Goal: Download file/media

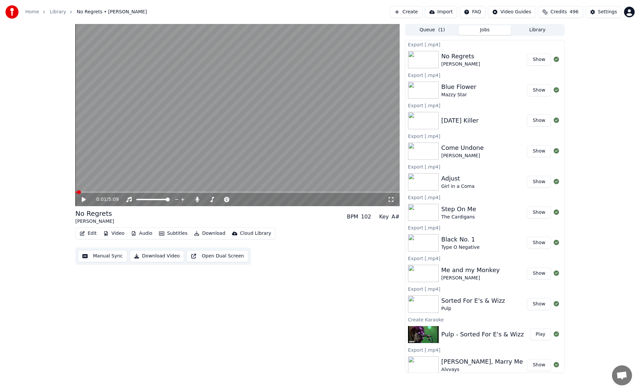
click at [534, 33] on button "Library" at bounding box center [537, 30] width 53 height 10
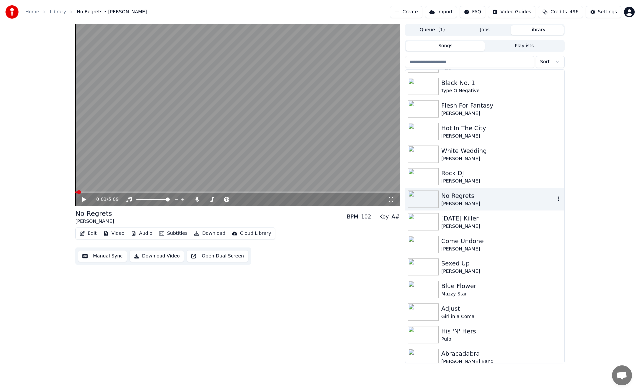
scroll to position [267, 0]
click at [495, 268] on div "[PERSON_NAME]" at bounding box center [498, 271] width 114 height 7
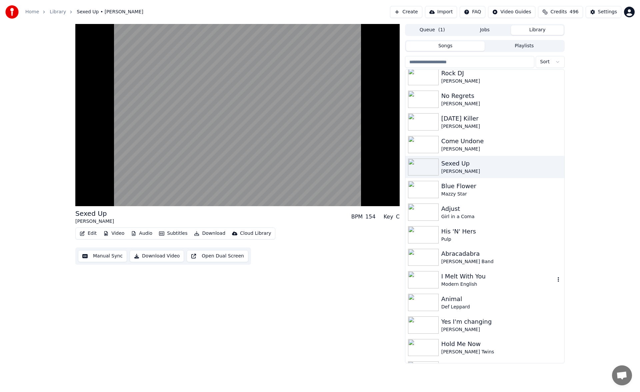
scroll to position [400, 0]
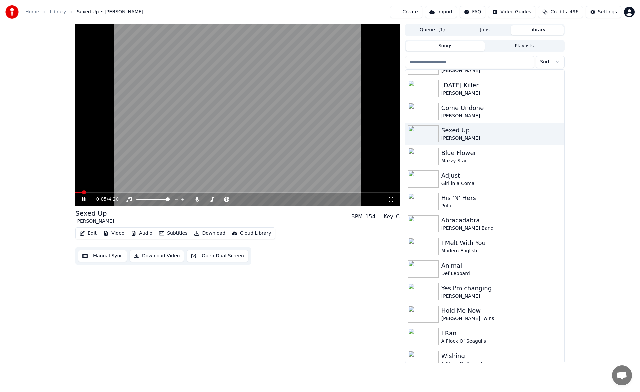
click at [103, 255] on button "Manual Sync" at bounding box center [102, 256] width 49 height 12
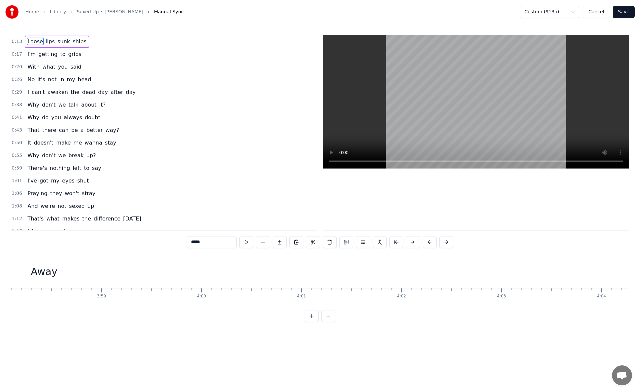
scroll to position [0, 23753]
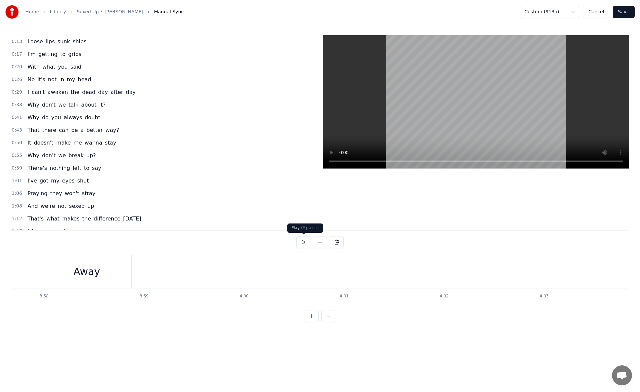
click at [304, 242] on button at bounding box center [303, 242] width 14 height 12
click at [303, 245] on button at bounding box center [303, 242] width 14 height 12
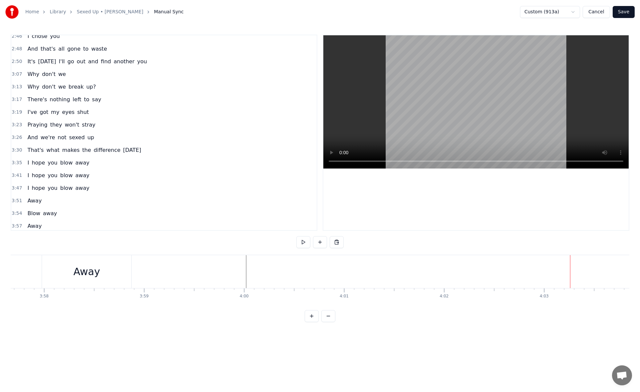
scroll to position [451, 0]
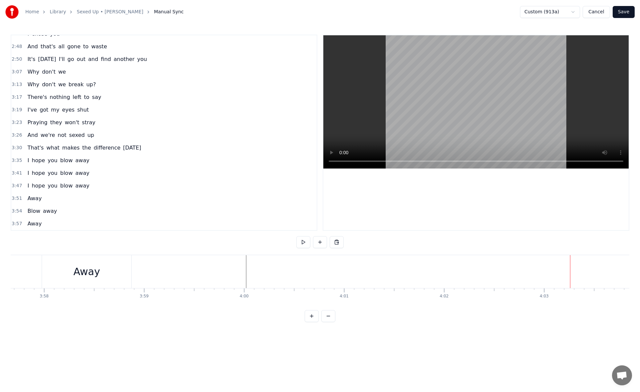
click at [36, 224] on span "Away" at bounding box center [35, 224] width 16 height 8
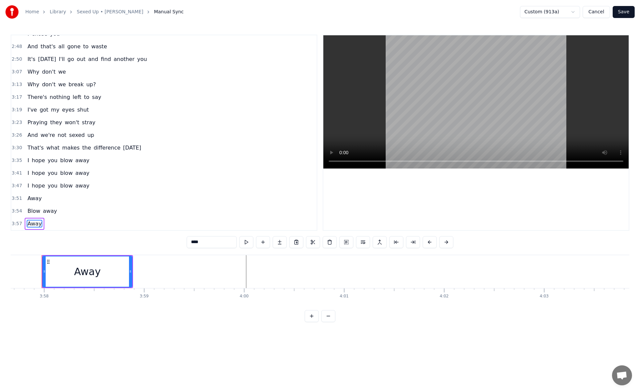
scroll to position [0, 23750]
click at [265, 242] on button at bounding box center [263, 242] width 14 height 12
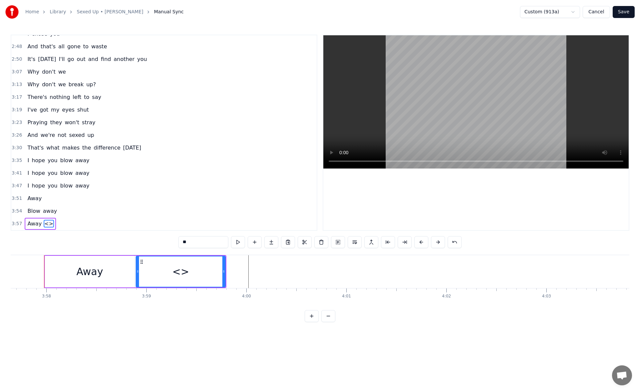
drag, startPoint x: 206, startPoint y: 246, endPoint x: 169, endPoint y: 241, distance: 37.3
click at [169, 241] on div "0:13 Loose lips sunk ships 0:17 I'm getting to grips 0:20 With what you said 0:…" at bounding box center [320, 178] width 618 height 287
type input "****"
click at [254, 243] on button at bounding box center [255, 242] width 14 height 12
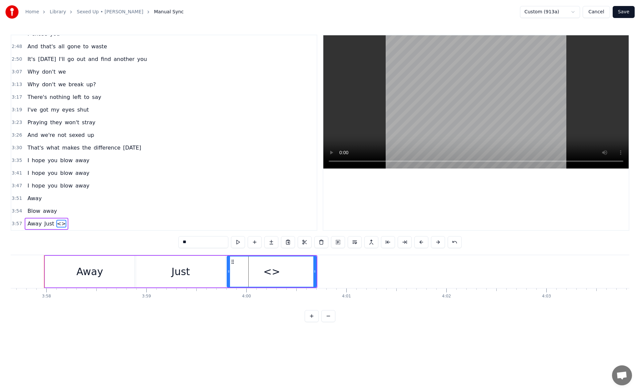
drag, startPoint x: 205, startPoint y: 246, endPoint x: 168, endPoint y: 240, distance: 37.5
click at [168, 240] on div "0:13 Loose lips sunk ships 0:17 I'm getting to grips 0:20 With what you said 0:…" at bounding box center [320, 178] width 618 height 287
type input "****"
click at [254, 240] on button at bounding box center [255, 242] width 14 height 12
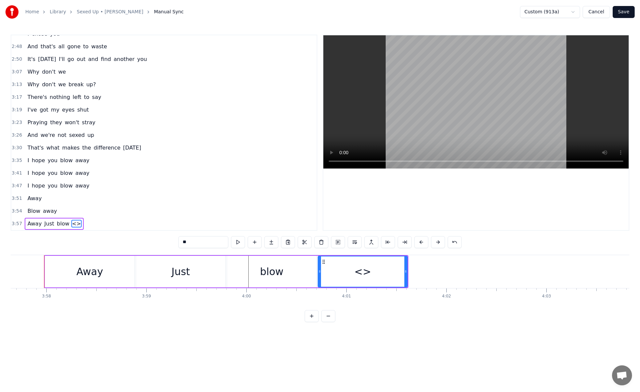
drag, startPoint x: 194, startPoint y: 243, endPoint x: 170, endPoint y: 243, distance: 24.0
click at [170, 243] on div "0:13 Loose lips sunk ships 0:17 I'm getting to grips 0:20 With what you said 0:…" at bounding box center [320, 178] width 618 height 287
drag, startPoint x: 195, startPoint y: 244, endPoint x: 164, endPoint y: 243, distance: 31.4
click at [164, 243] on div "0:13 Loose lips sunk ships 0:17 I'm getting to grips 0:20 With what you said 0:…" at bounding box center [320, 178] width 618 height 287
click at [180, 243] on input "***" at bounding box center [203, 242] width 50 height 12
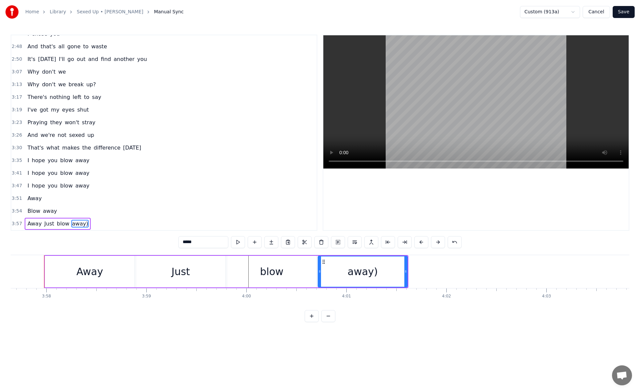
click at [171, 268] on div "Just" at bounding box center [180, 272] width 89 height 32
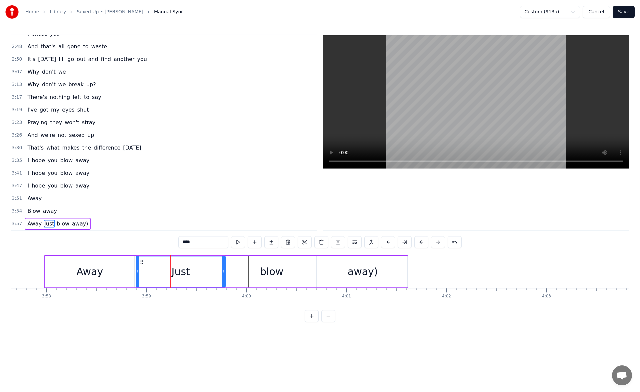
click at [181, 243] on input "****" at bounding box center [203, 242] width 50 height 12
click at [156, 271] on div "(Just" at bounding box center [180, 272] width 89 height 30
click at [355, 244] on button at bounding box center [354, 242] width 14 height 12
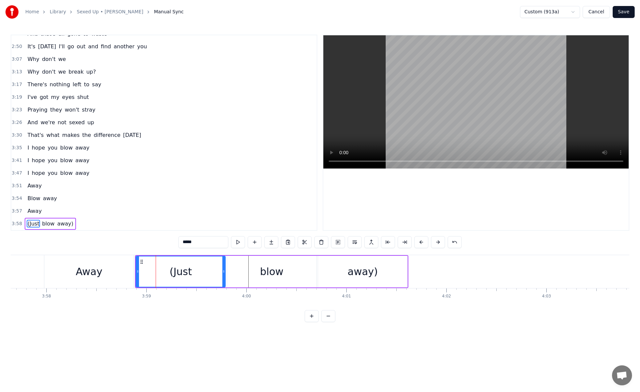
click at [233, 271] on div "blow" at bounding box center [271, 272] width 89 height 32
type input "****"
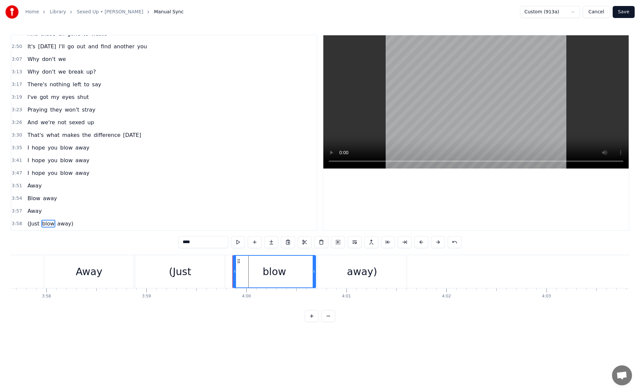
drag, startPoint x: 227, startPoint y: 273, endPoint x: 241, endPoint y: 274, distance: 14.0
click at [236, 274] on icon at bounding box center [234, 271] width 3 height 5
click at [230, 270] on div "(Just blow away)" at bounding box center [271, 271] width 273 height 33
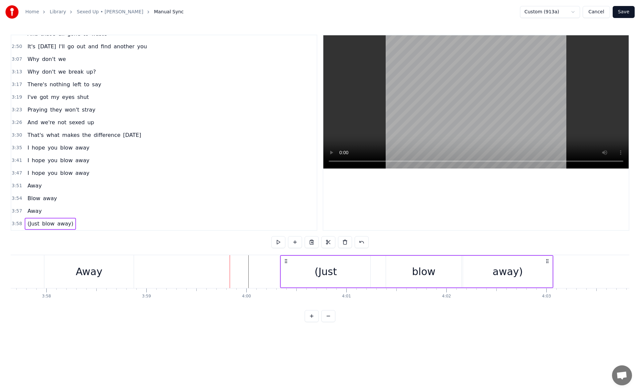
drag, startPoint x: 141, startPoint y: 261, endPoint x: 313, endPoint y: 271, distance: 172.9
click at [313, 271] on div "(Just blow away)" at bounding box center [416, 271] width 273 height 33
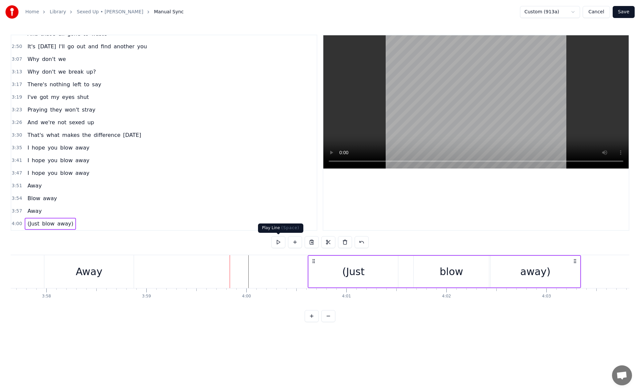
click at [280, 245] on button at bounding box center [278, 242] width 14 height 12
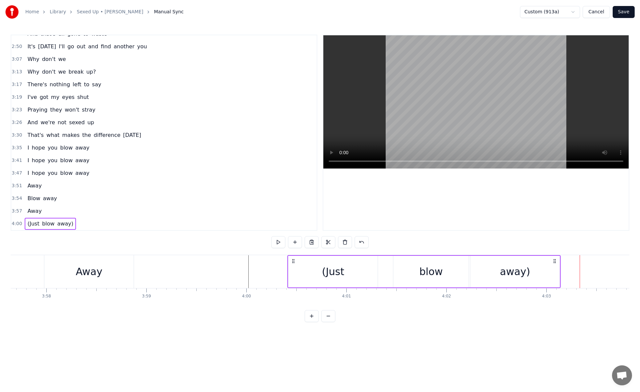
drag, startPoint x: 314, startPoint y: 262, endPoint x: 292, endPoint y: 259, distance: 21.5
click at [292, 259] on icon at bounding box center [292, 261] width 5 height 5
click at [276, 240] on button at bounding box center [278, 242] width 14 height 12
drag, startPoint x: 291, startPoint y: 261, endPoint x: 288, endPoint y: 261, distance: 3.7
click at [288, 261] on circle at bounding box center [288, 261] width 0 height 0
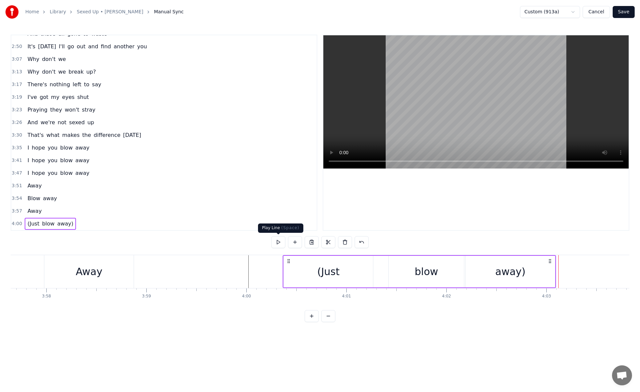
click at [281, 240] on button at bounding box center [278, 242] width 14 height 12
drag, startPoint x: 287, startPoint y: 261, endPoint x: 283, endPoint y: 261, distance: 4.0
click at [284, 261] on circle at bounding box center [284, 261] width 0 height 0
click at [280, 242] on button at bounding box center [278, 242] width 14 height 12
click at [285, 262] on icon at bounding box center [285, 261] width 5 height 5
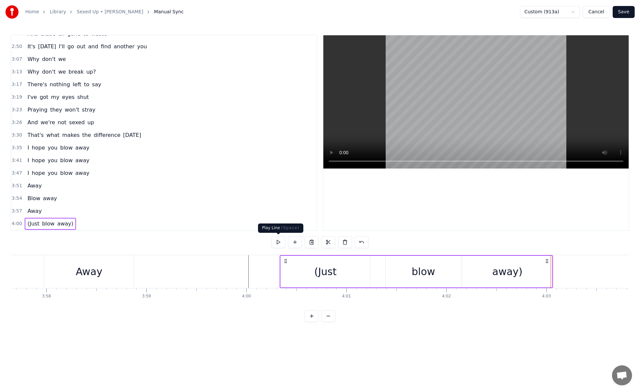
click at [281, 248] on button at bounding box center [278, 242] width 14 height 12
click at [320, 272] on div "(Just" at bounding box center [325, 271] width 22 height 15
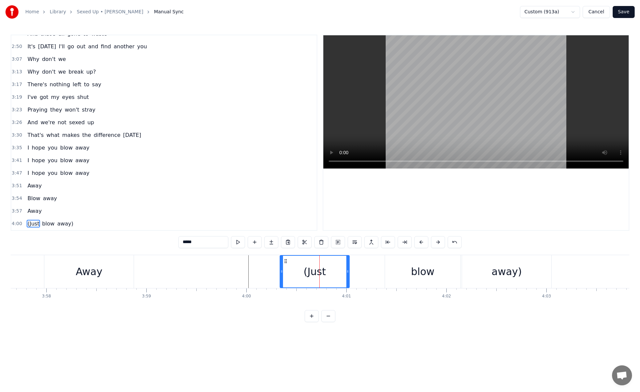
drag, startPoint x: 368, startPoint y: 273, endPoint x: 330, endPoint y: 267, distance: 37.7
click at [346, 267] on div at bounding box center [347, 272] width 3 height 32
click at [239, 242] on button at bounding box center [238, 242] width 14 height 12
drag, startPoint x: 330, startPoint y: 272, endPoint x: 325, endPoint y: 272, distance: 4.3
click at [329, 272] on icon at bounding box center [330, 271] width 3 height 5
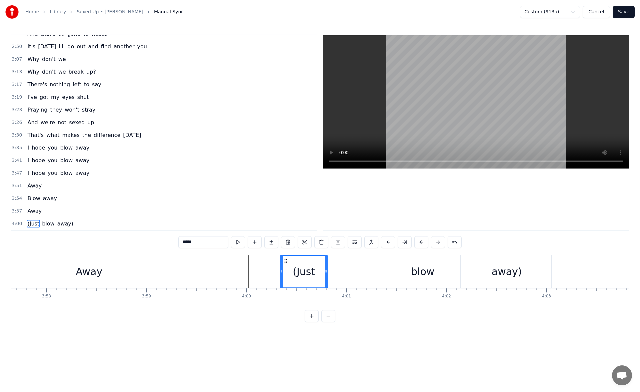
click at [406, 277] on div "blow" at bounding box center [422, 271] width 75 height 33
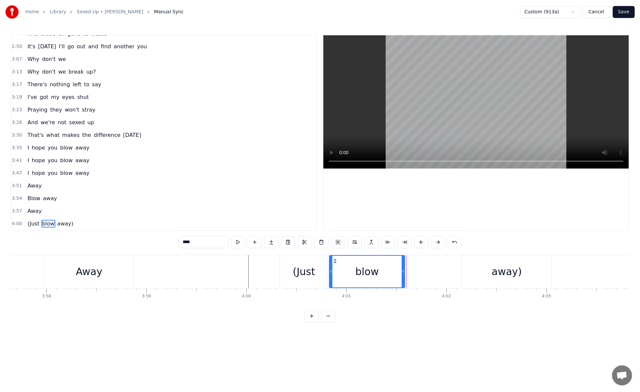
drag, startPoint x: 390, startPoint y: 262, endPoint x: 334, endPoint y: 264, distance: 55.7
click at [334, 264] on div "blow" at bounding box center [366, 272] width 75 height 32
click at [238, 242] on button at bounding box center [238, 242] width 14 height 12
click at [403, 274] on icon at bounding box center [402, 271] width 3 height 5
click at [468, 285] on div "away)" at bounding box center [506, 271] width 89 height 33
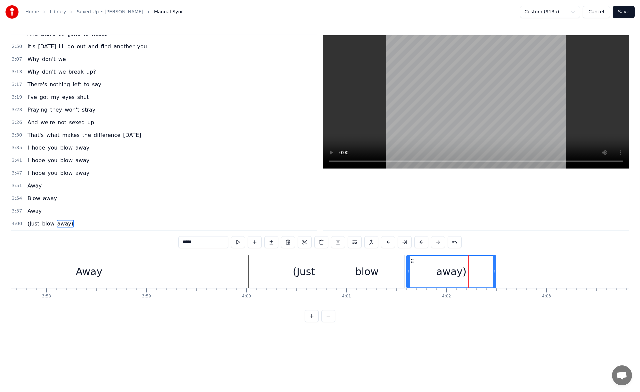
drag, startPoint x: 466, startPoint y: 261, endPoint x: 411, endPoint y: 263, distance: 55.3
click at [411, 263] on icon at bounding box center [411, 261] width 5 height 5
click at [238, 242] on button at bounding box center [238, 242] width 14 height 12
click at [103, 270] on div "Away" at bounding box center [88, 271] width 89 height 33
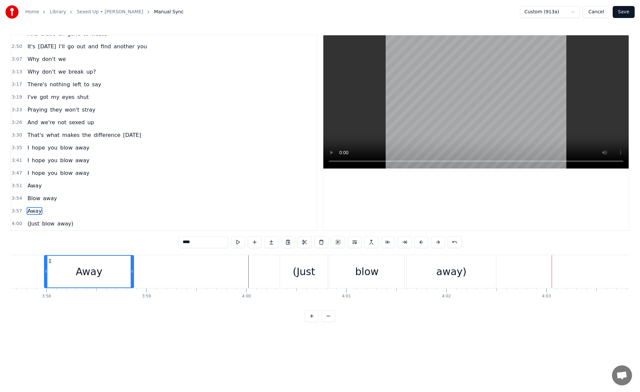
click at [375, 278] on div "blow" at bounding box center [366, 271] width 23 height 15
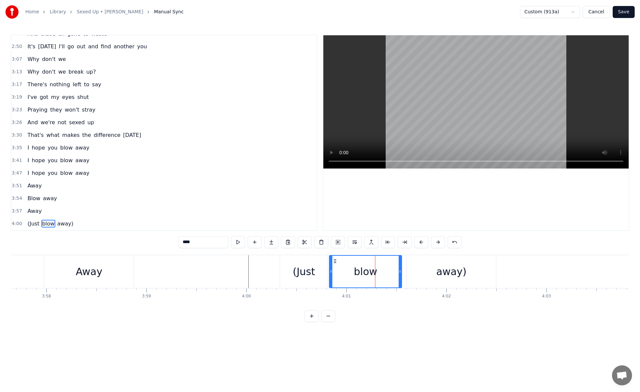
drag, startPoint x: 402, startPoint y: 273, endPoint x: 397, endPoint y: 273, distance: 5.3
click at [398, 273] on icon at bounding box center [399, 271] width 3 height 5
click at [241, 245] on button at bounding box center [238, 242] width 14 height 12
drag, startPoint x: 397, startPoint y: 272, endPoint x: 382, endPoint y: 270, distance: 15.7
click at [392, 270] on icon at bounding box center [393, 271] width 3 height 5
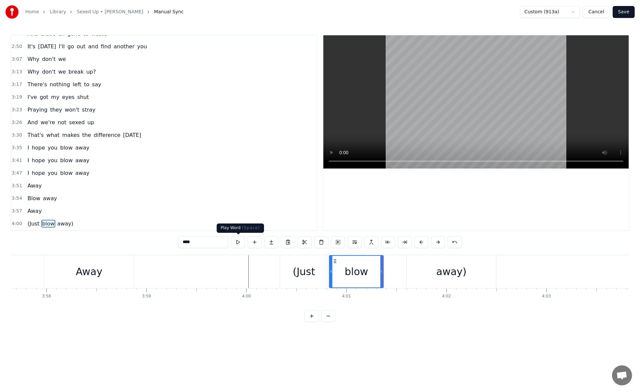
click at [239, 243] on button at bounding box center [238, 242] width 14 height 12
click at [413, 267] on div "away)" at bounding box center [450, 271] width 89 height 33
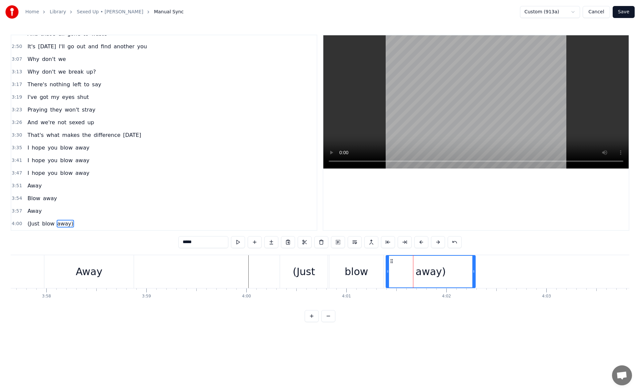
drag, startPoint x: 411, startPoint y: 261, endPoint x: 390, endPoint y: 261, distance: 21.3
click at [391, 261] on circle at bounding box center [391, 261] width 0 height 0
click at [241, 243] on button at bounding box center [238, 242] width 14 height 12
click at [47, 198] on span "away" at bounding box center [49, 199] width 15 height 8
type input "****"
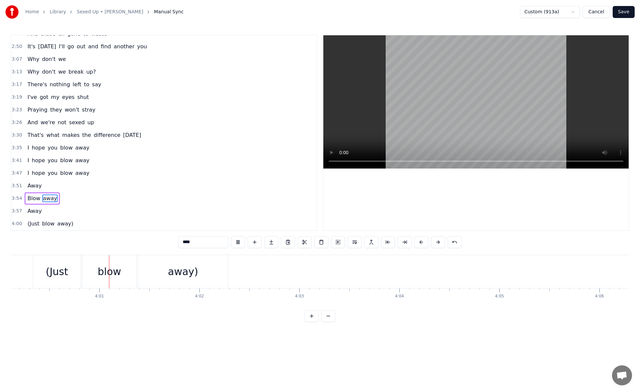
scroll to position [0, 23997]
click at [627, 14] on button "Save" at bounding box center [623, 12] width 22 height 12
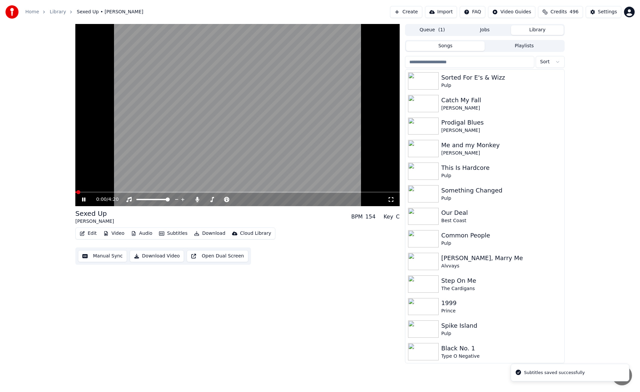
click at [84, 200] on icon at bounding box center [89, 199] width 16 height 5
click at [210, 234] on button "Download" at bounding box center [209, 233] width 37 height 9
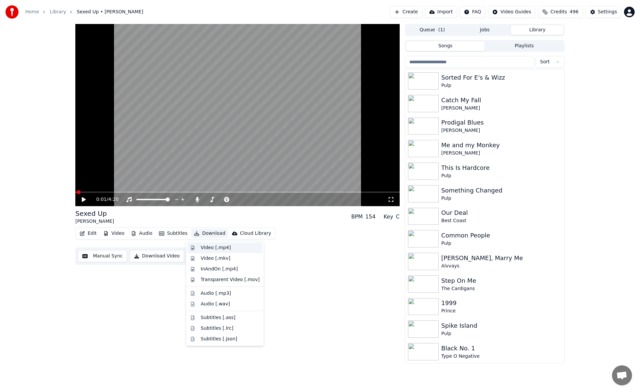
click at [210, 245] on div "Video [.mp4]" at bounding box center [216, 248] width 30 height 7
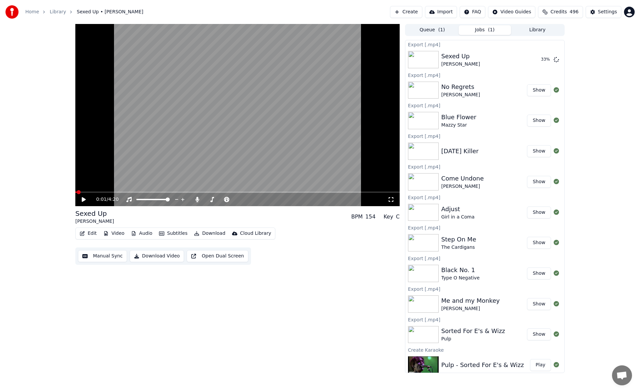
click at [537, 29] on button "Library" at bounding box center [537, 30] width 53 height 10
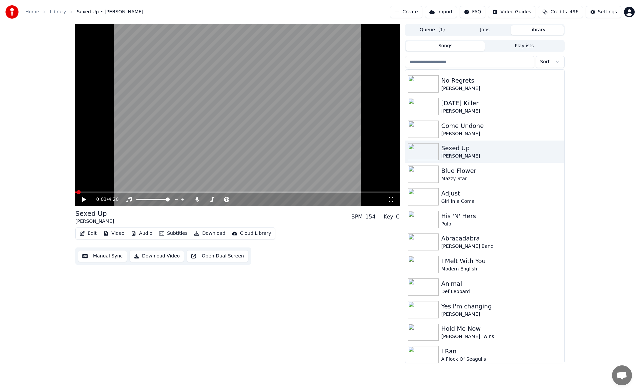
scroll to position [375, 0]
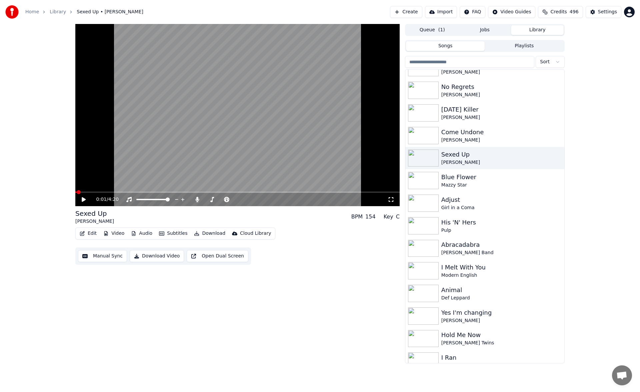
click at [447, 31] on button "Queue ( 1 )" at bounding box center [432, 30] width 53 height 10
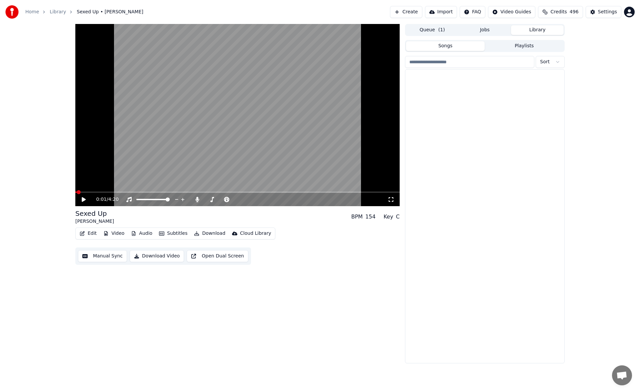
click at [530, 30] on button "Library" at bounding box center [537, 30] width 53 height 10
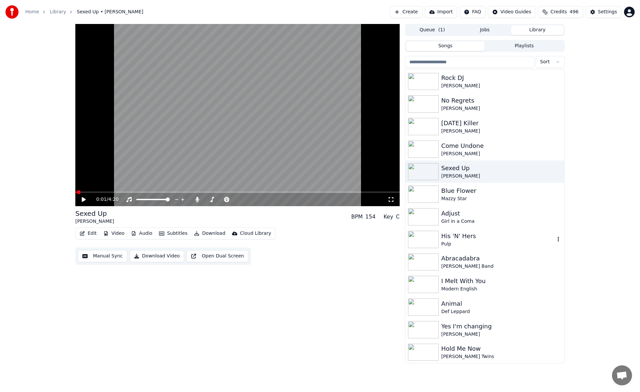
scroll to position [366, 0]
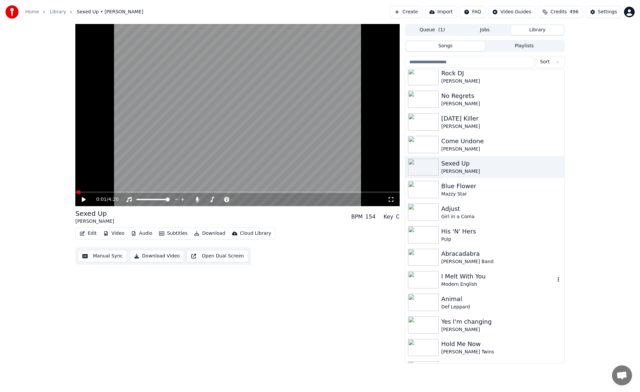
click at [487, 279] on div "I Melt With You" at bounding box center [498, 276] width 114 height 9
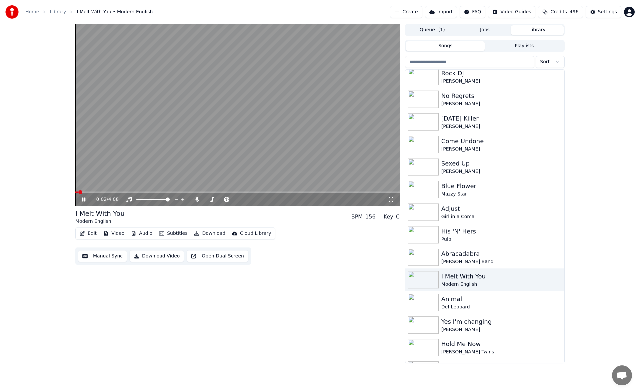
click at [112, 255] on button "Manual Sync" at bounding box center [102, 256] width 49 height 12
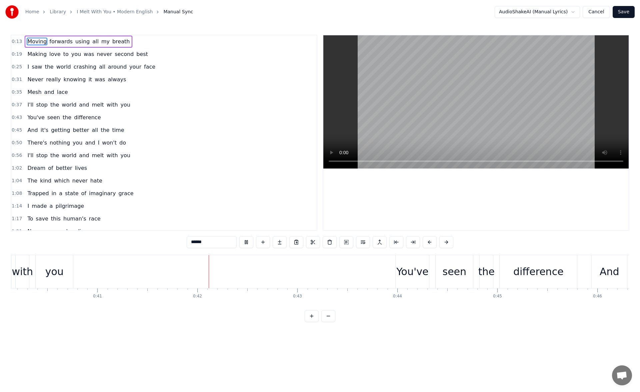
scroll to position [0, 4125]
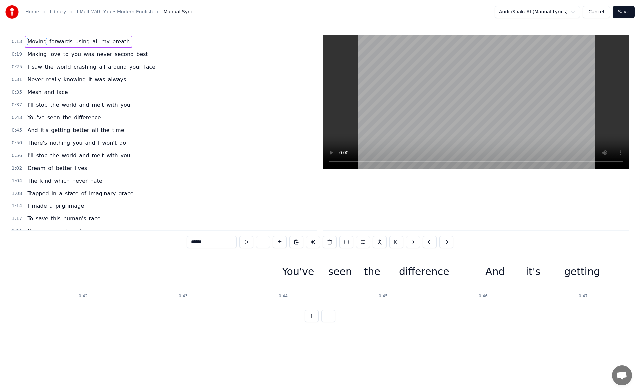
click at [596, 15] on button "Cancel" at bounding box center [595, 12] width 27 height 12
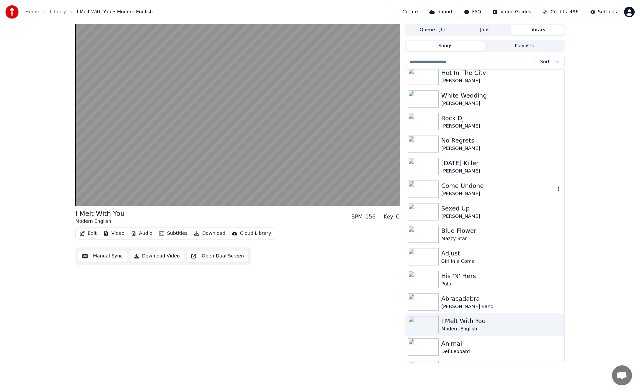
scroll to position [333, 0]
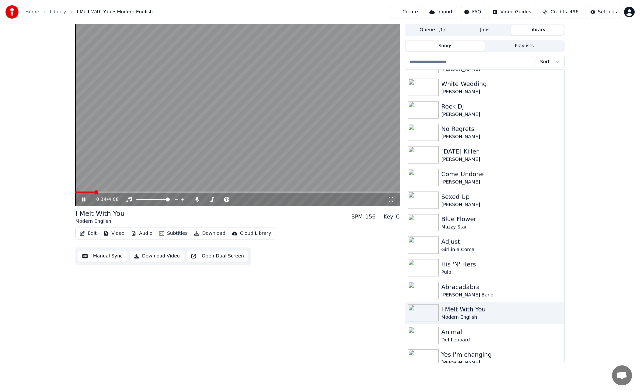
click at [86, 192] on span at bounding box center [84, 192] width 19 height 1
click at [85, 197] on icon at bounding box center [89, 199] width 16 height 5
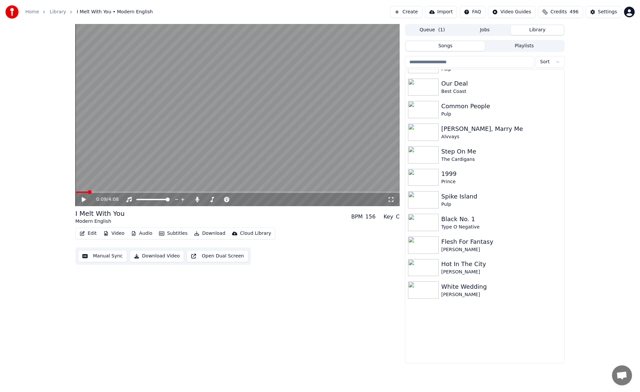
scroll to position [0, 0]
